Goal: Use online tool/utility: Utilize a website feature to perform a specific function

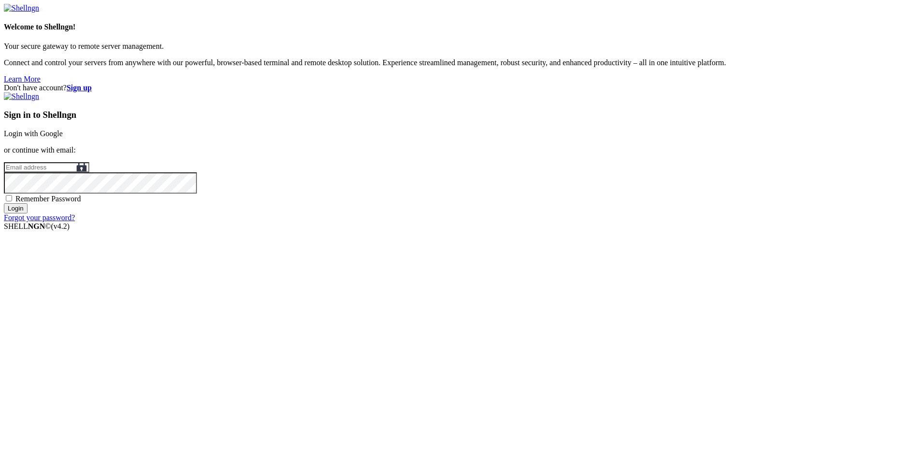
click at [63, 138] on link "Login with Google" at bounding box center [33, 133] width 59 height 8
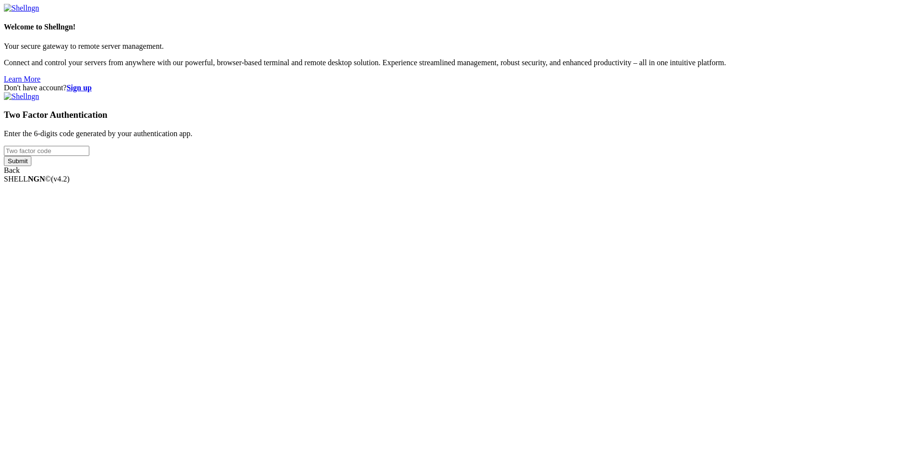
click at [89, 156] on input "number" at bounding box center [46, 151] width 85 height 10
type input "547618"
click at [4, 156] on input "Submit" at bounding box center [18, 161] width 28 height 10
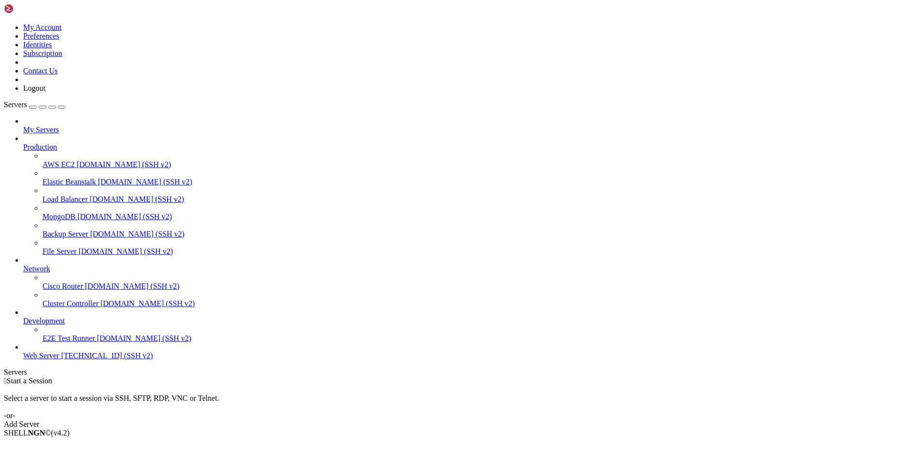
click at [59, 360] on span "Web Server" at bounding box center [41, 355] width 36 height 8
drag, startPoint x: 172, startPoint y: 736, endPoint x: 242, endPoint y: 737, distance: 69.5
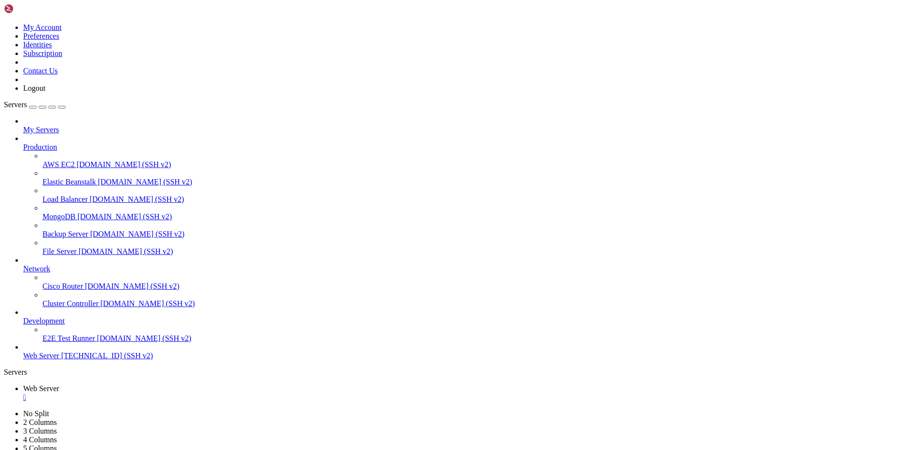
copy x-row "awstats_updateall"
drag, startPoint x: 89, startPoint y: 805, endPoint x: 140, endPoint y: 805, distance: 51.2
drag, startPoint x: 162, startPoint y: 804, endPoint x: 34, endPoint y: 781, distance: 130.4
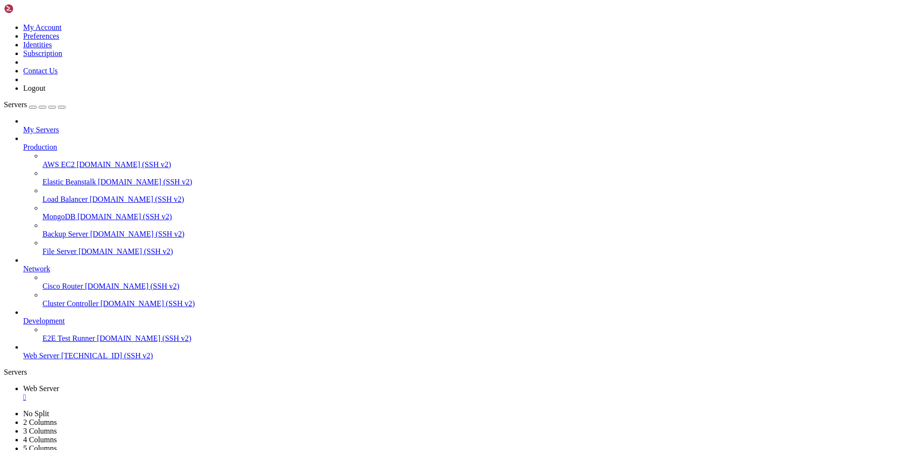
drag, startPoint x: 146, startPoint y: 853, endPoint x: 69, endPoint y: 861, distance: 78.1
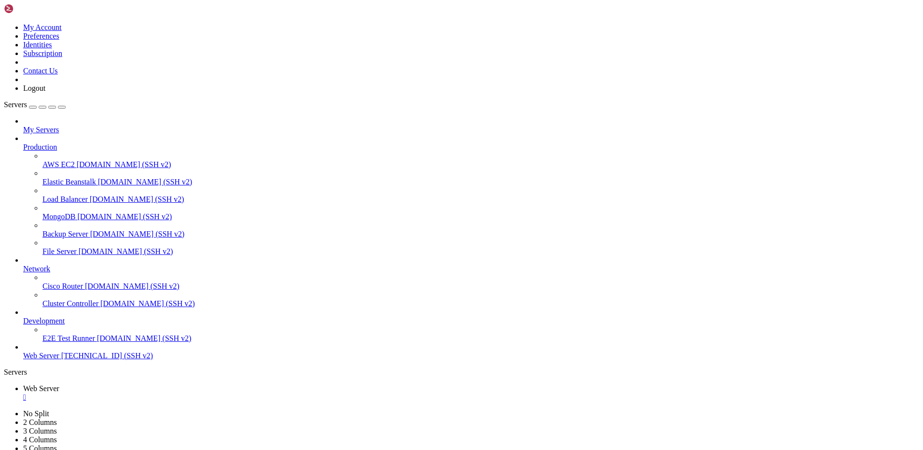
drag, startPoint x: 8, startPoint y: 863, endPoint x: 65, endPoint y: 863, distance: 57.0
